Goal: Task Accomplishment & Management: Use online tool/utility

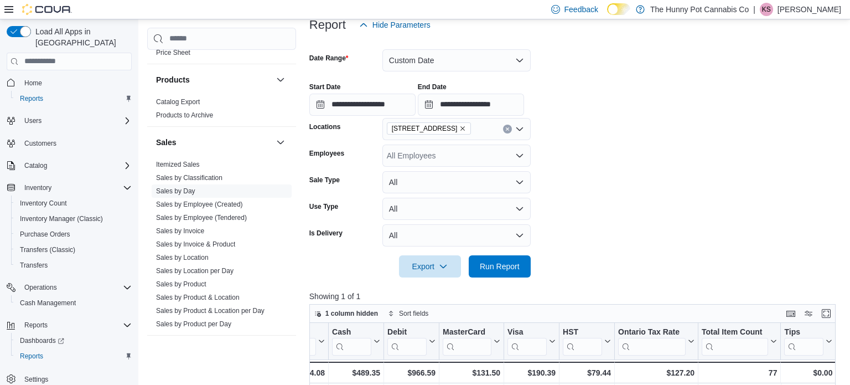
scroll to position [535, 0]
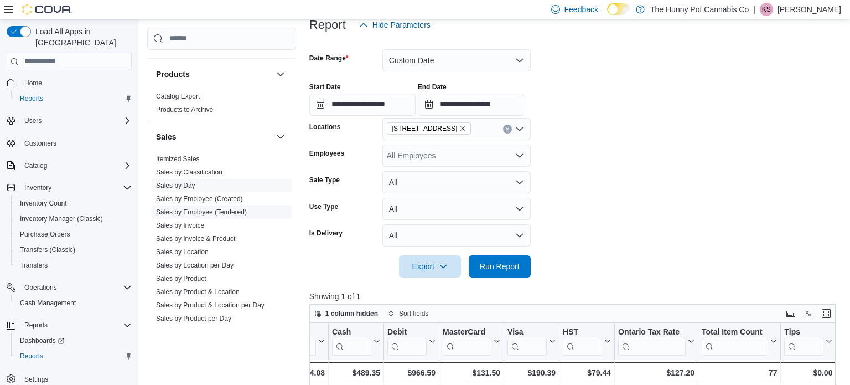
click at [211, 213] on link "Sales by Employee (Tendered)" at bounding box center [201, 212] width 91 height 8
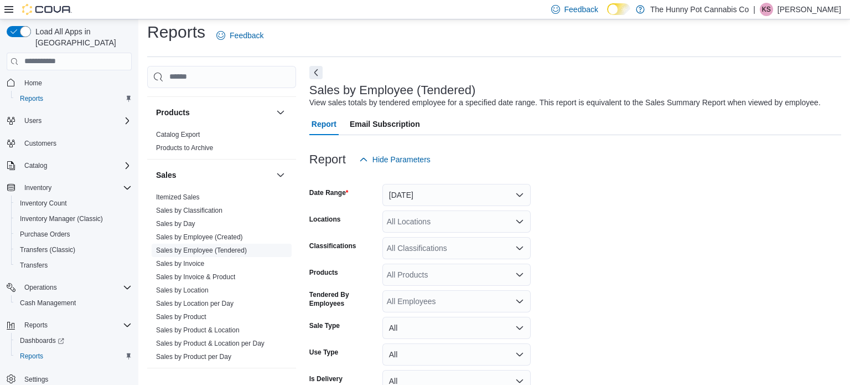
scroll to position [25, 0]
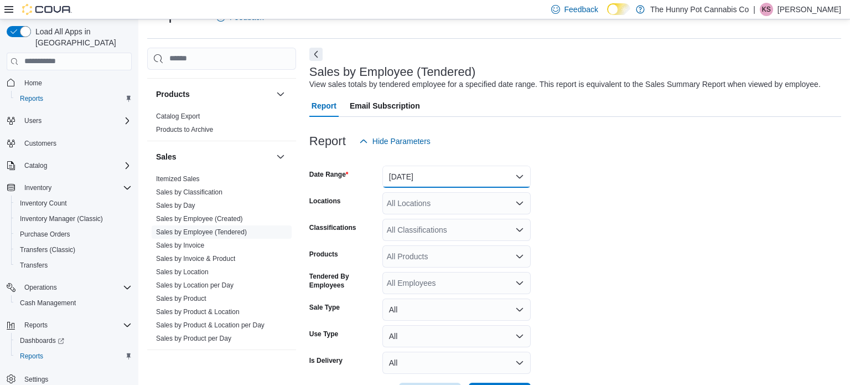
click at [479, 174] on button "[DATE]" at bounding box center [456, 176] width 148 height 22
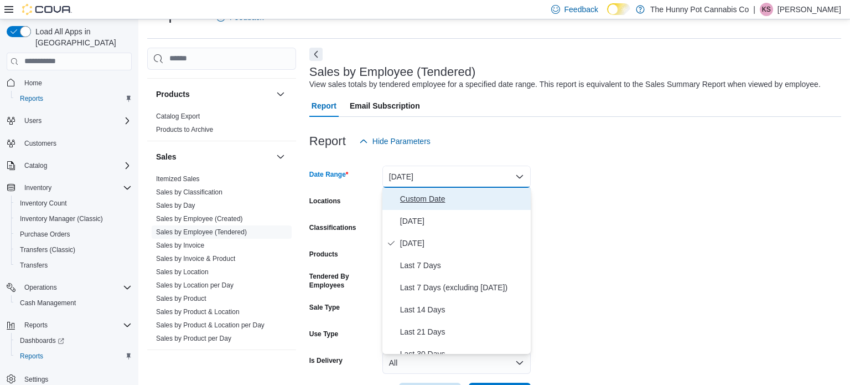
click at [466, 199] on span "Custom Date" at bounding box center [463, 198] width 126 height 13
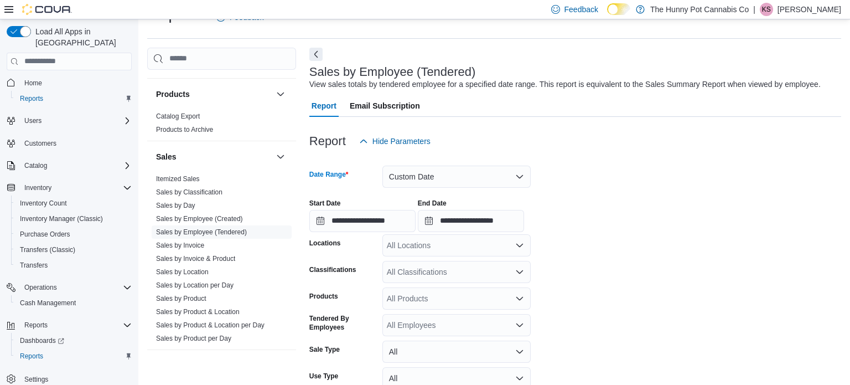
click at [455, 248] on div "All Locations" at bounding box center [456, 245] width 148 height 22
type input "****"
click at [465, 256] on button "[STREET_ADDRESS]" at bounding box center [456, 264] width 148 height 16
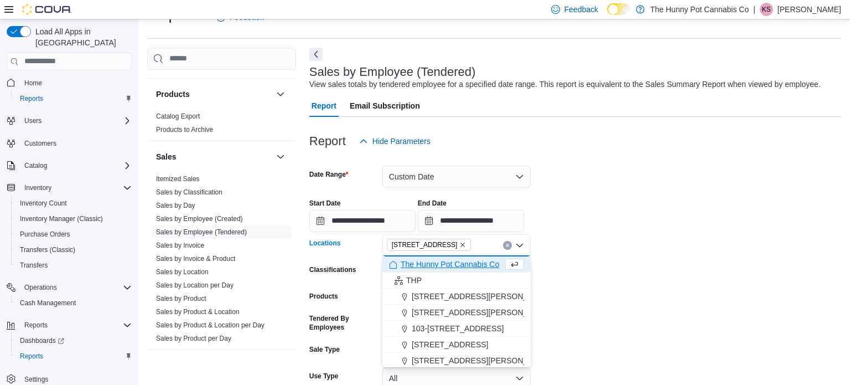
click at [849, 246] on div "Reports Feedback Cash Management Cash Management Cash Out Details Customer Cust…" at bounding box center [493, 231] width 711 height 475
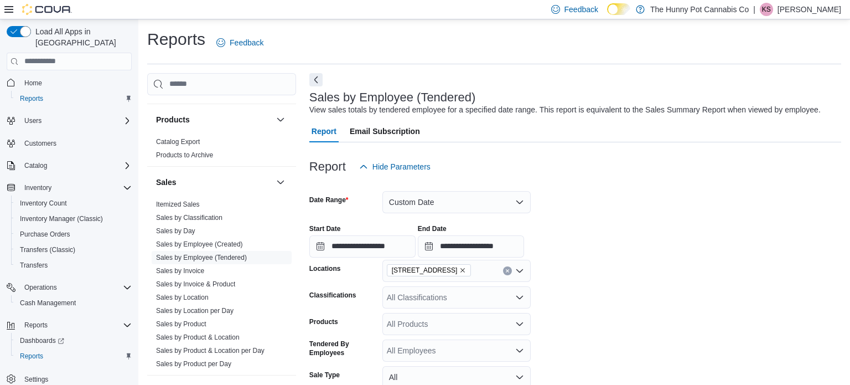
scroll to position [109, 0]
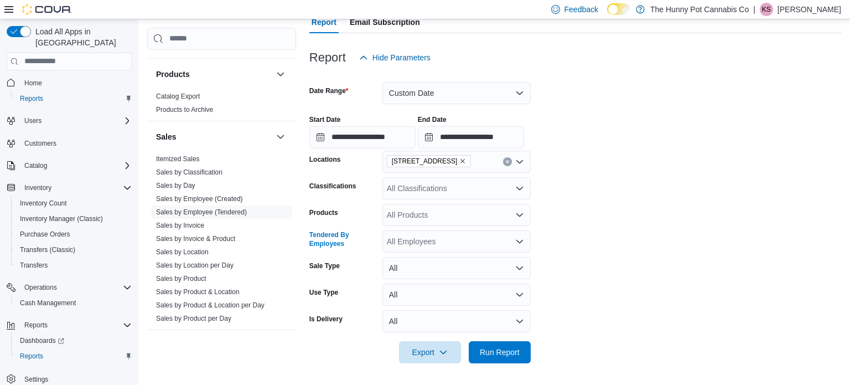
click at [430, 237] on div "All Employees" at bounding box center [456, 241] width 148 height 22
type input "*******"
click at [444, 258] on span "Billy Van Dam" at bounding box center [456, 259] width 135 height 11
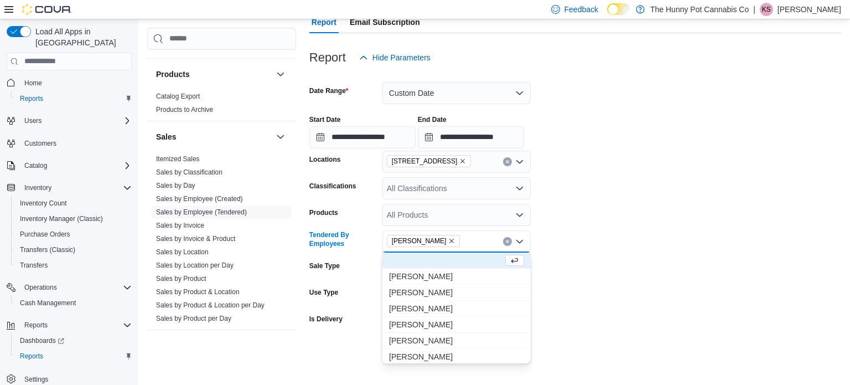
click at [692, 245] on form "**********" at bounding box center [575, 216] width 532 height 294
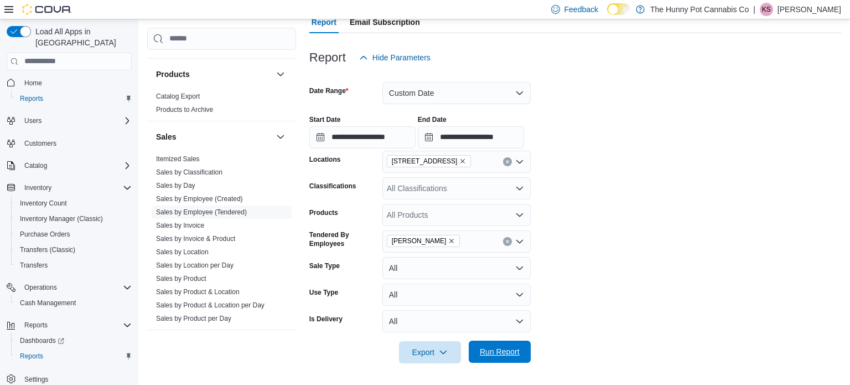
click at [498, 350] on span "Run Report" at bounding box center [500, 351] width 40 height 11
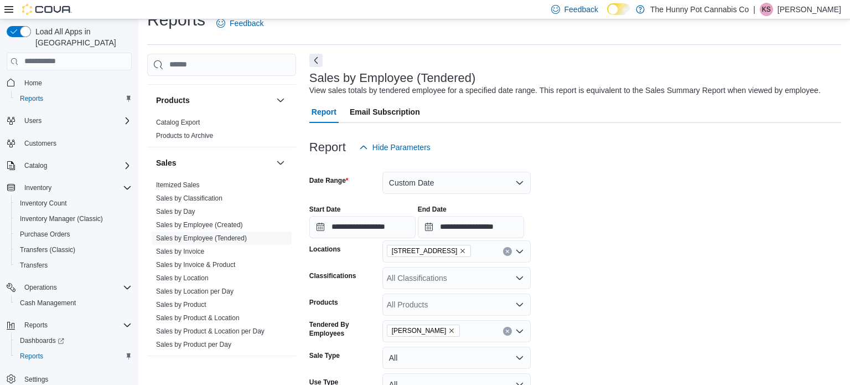
scroll to position [17, 0]
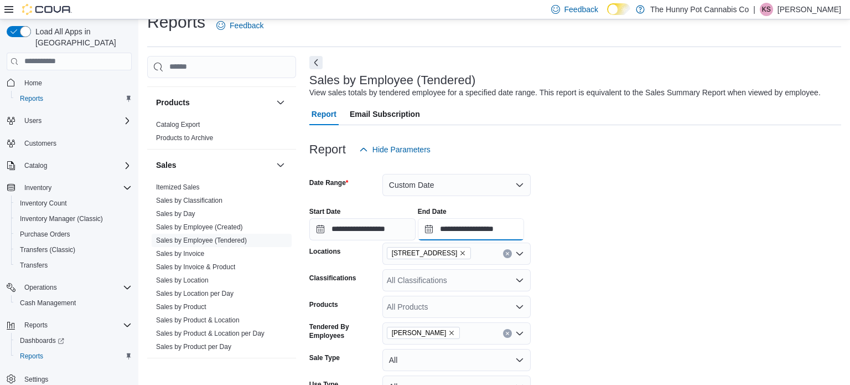
click at [524, 230] on input "**********" at bounding box center [471, 229] width 106 height 22
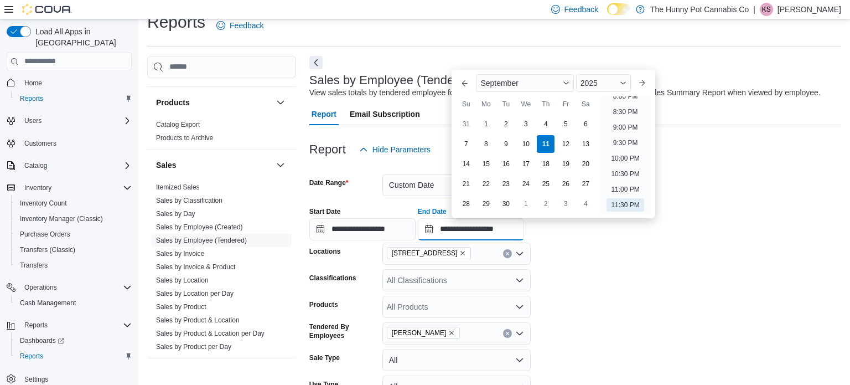
scroll to position [0, 0]
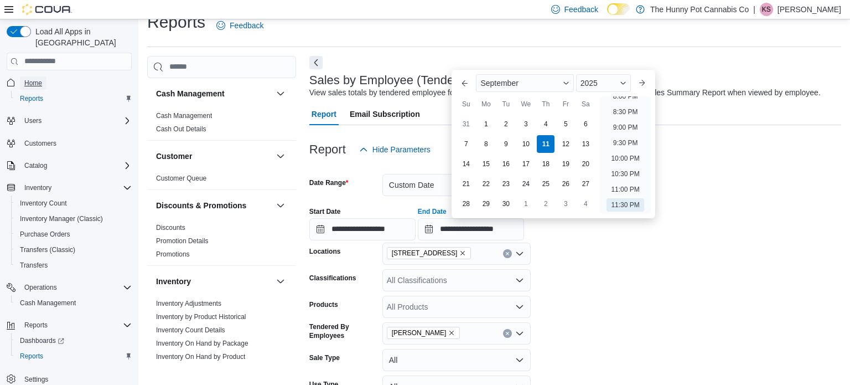
click at [34, 79] on span "Home" at bounding box center [33, 83] width 18 height 9
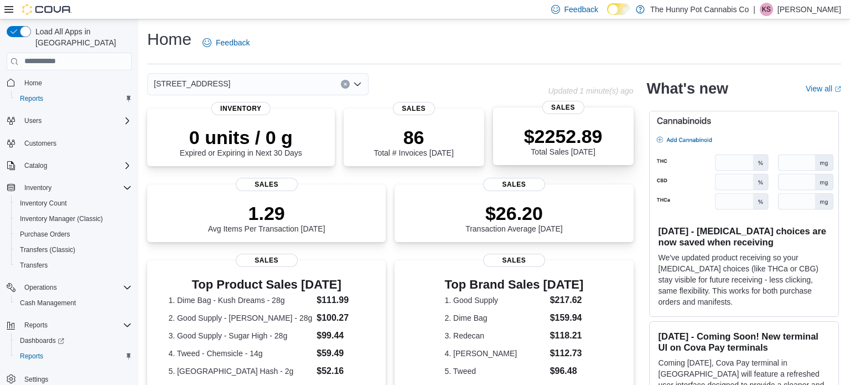
click at [565, 144] on p "$2252.89" at bounding box center [563, 136] width 79 height 22
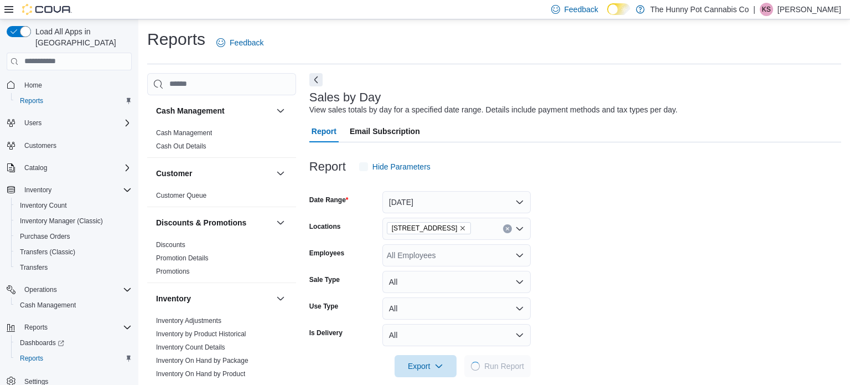
scroll to position [14, 0]
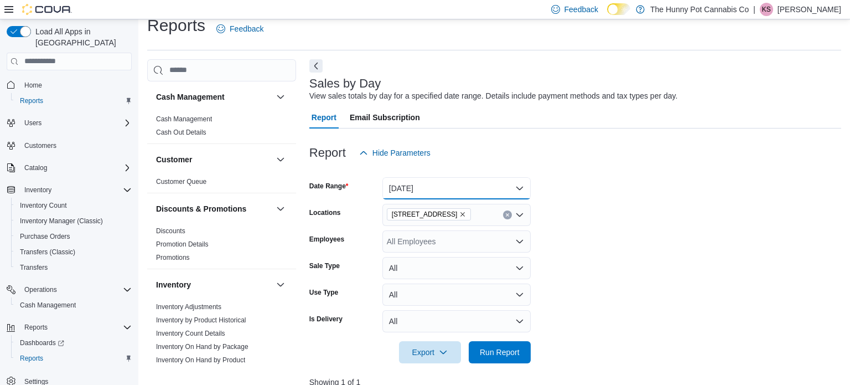
click at [517, 190] on button "[DATE]" at bounding box center [456, 188] width 148 height 22
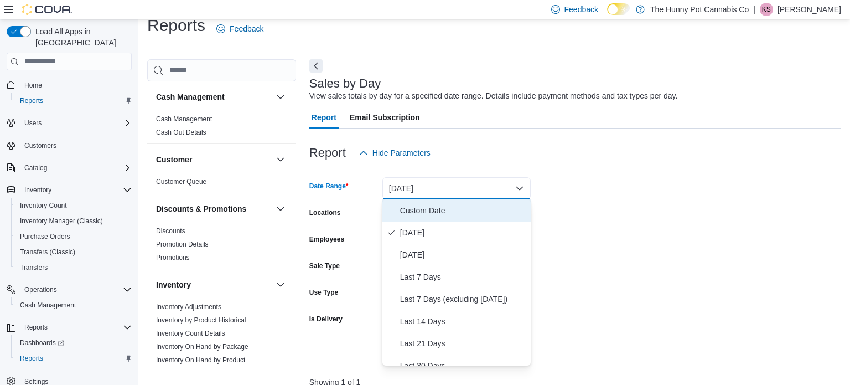
click at [485, 207] on span "Custom Date" at bounding box center [463, 210] width 126 height 13
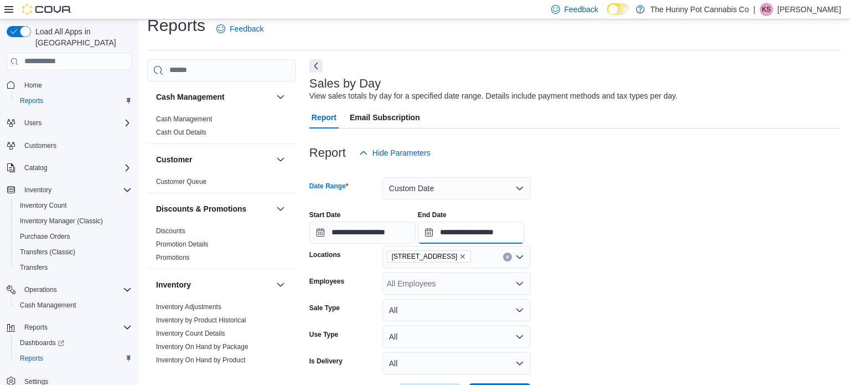
click at [524, 225] on input "**********" at bounding box center [471, 232] width 106 height 22
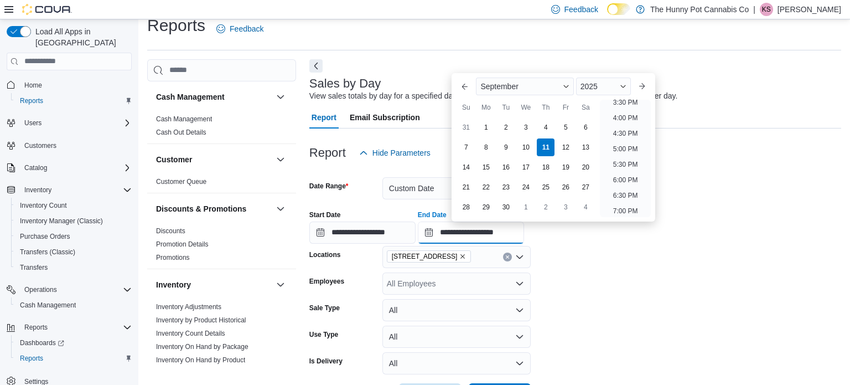
scroll to position [485, 0]
click at [619, 149] on li "5:00 PM" at bounding box center [626, 149] width 34 height 13
type input "**********"
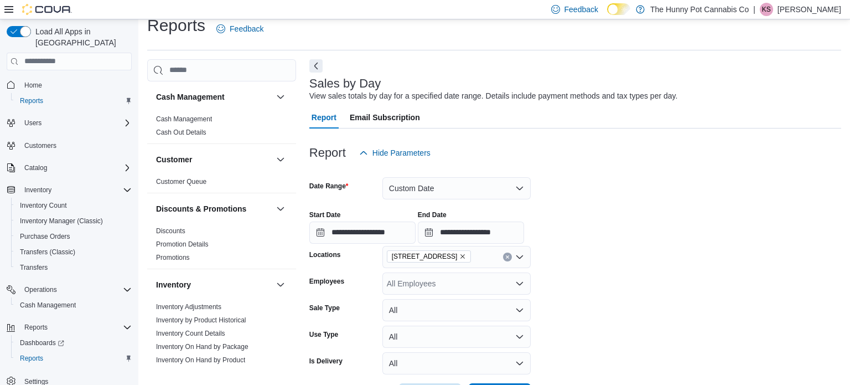
click at [626, 172] on div at bounding box center [575, 170] width 532 height 13
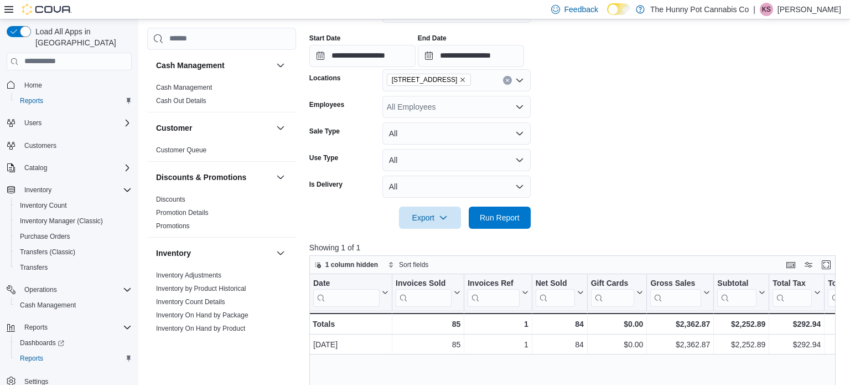
scroll to position [186, 0]
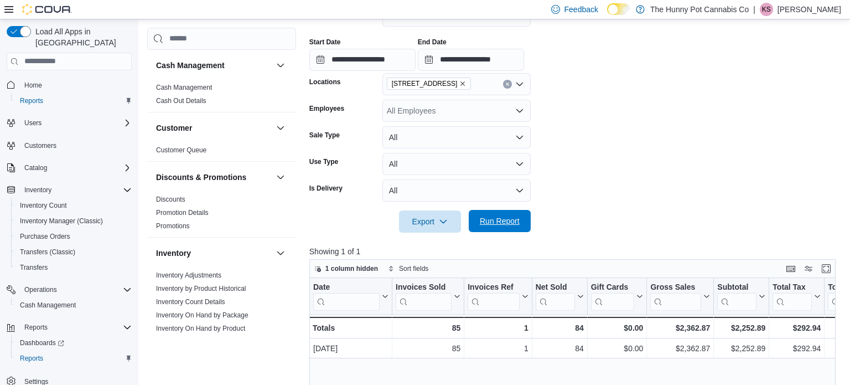
click at [497, 225] on span "Run Report" at bounding box center [500, 220] width 40 height 11
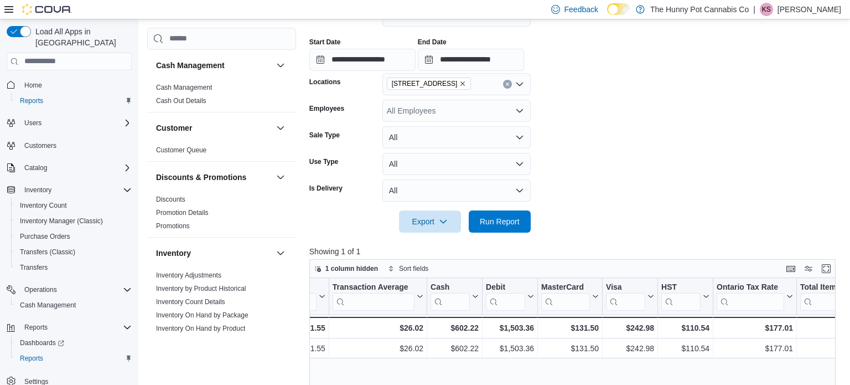
scroll to position [0, 1139]
